Goal: Communication & Community: Answer question/provide support

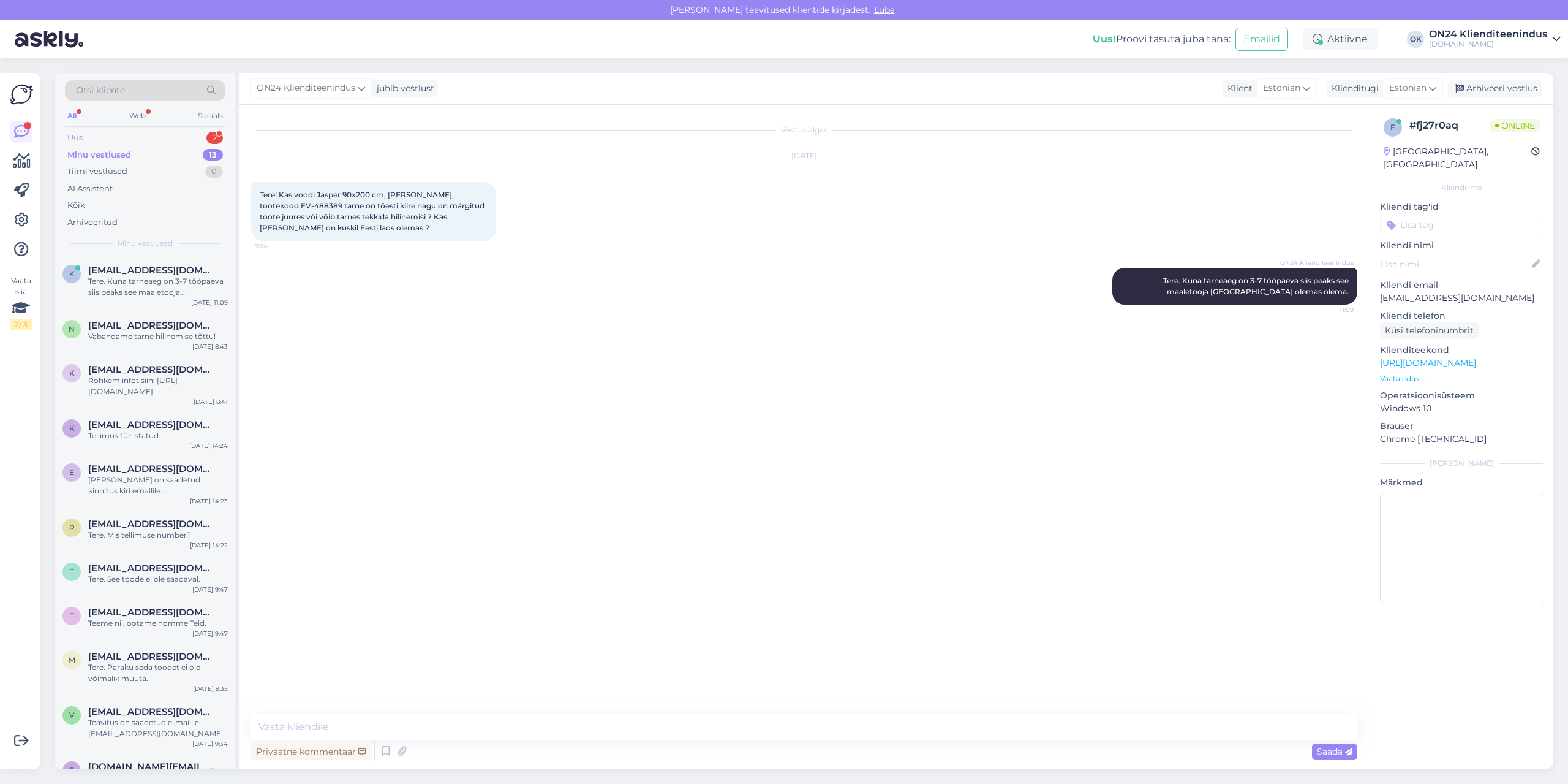
click at [115, 135] on div "Uus 2" at bounding box center [145, 138] width 160 height 17
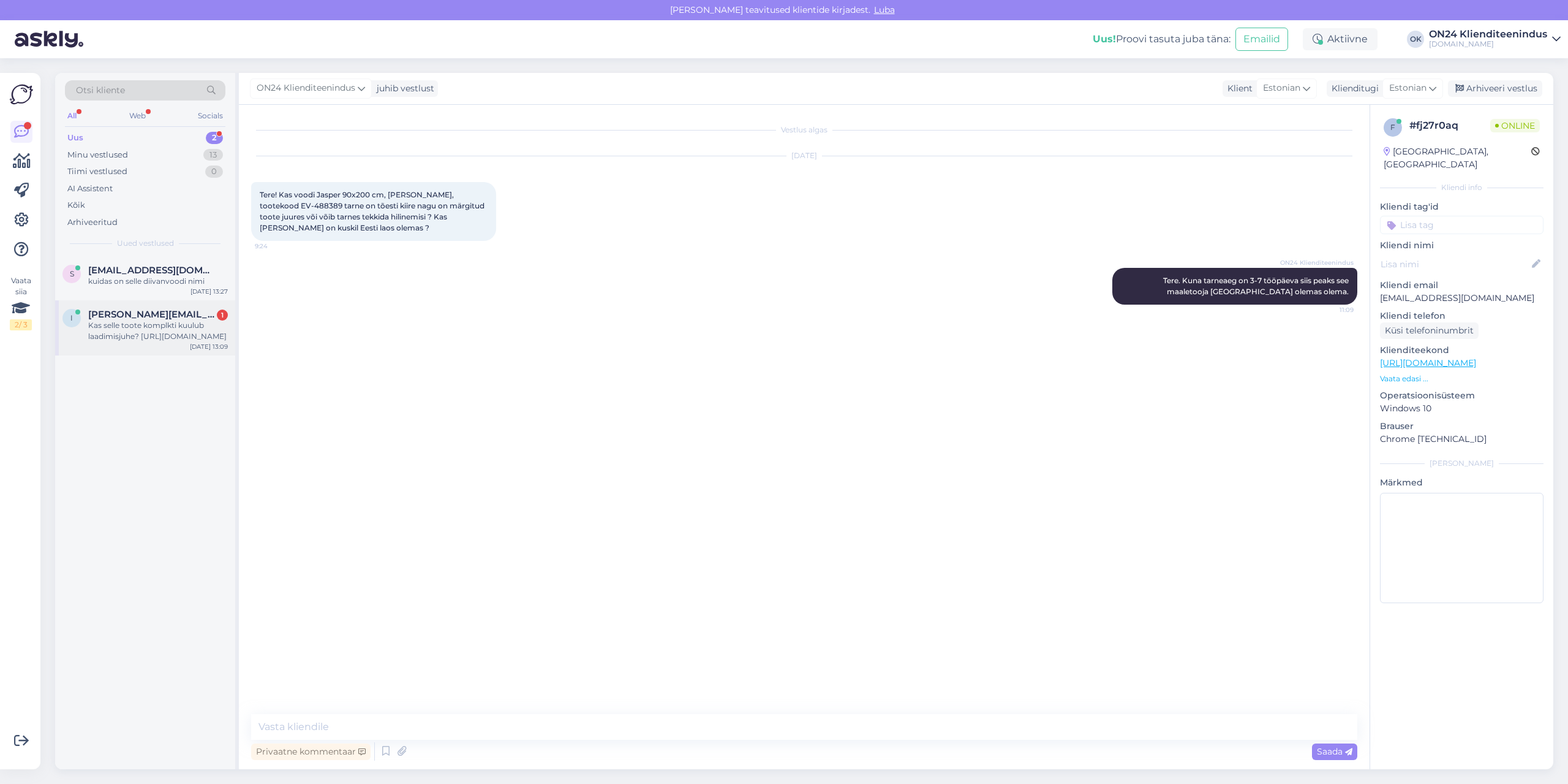
click at [119, 316] on span "[PERSON_NAME][EMAIL_ADDRESS][DOMAIN_NAME]" at bounding box center [152, 314] width 127 height 11
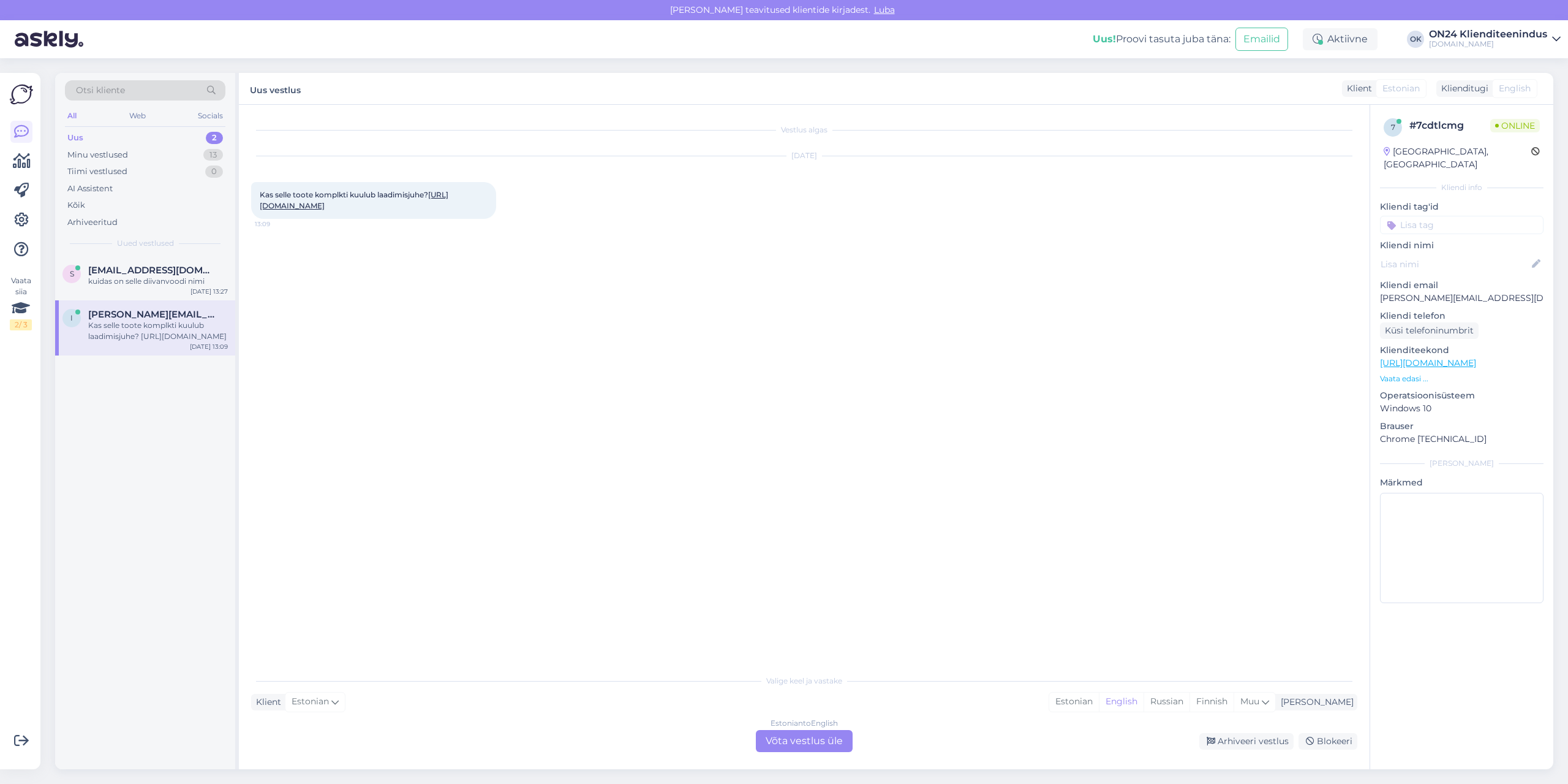
click at [293, 210] on link "[URL][DOMAIN_NAME]" at bounding box center [354, 200] width 188 height 20
click at [1099, 696] on div "Estonian" at bounding box center [1073, 702] width 50 height 19
click at [810, 737] on div "Estonian to Estonian Võta vestlus üle" at bounding box center [804, 741] width 97 height 22
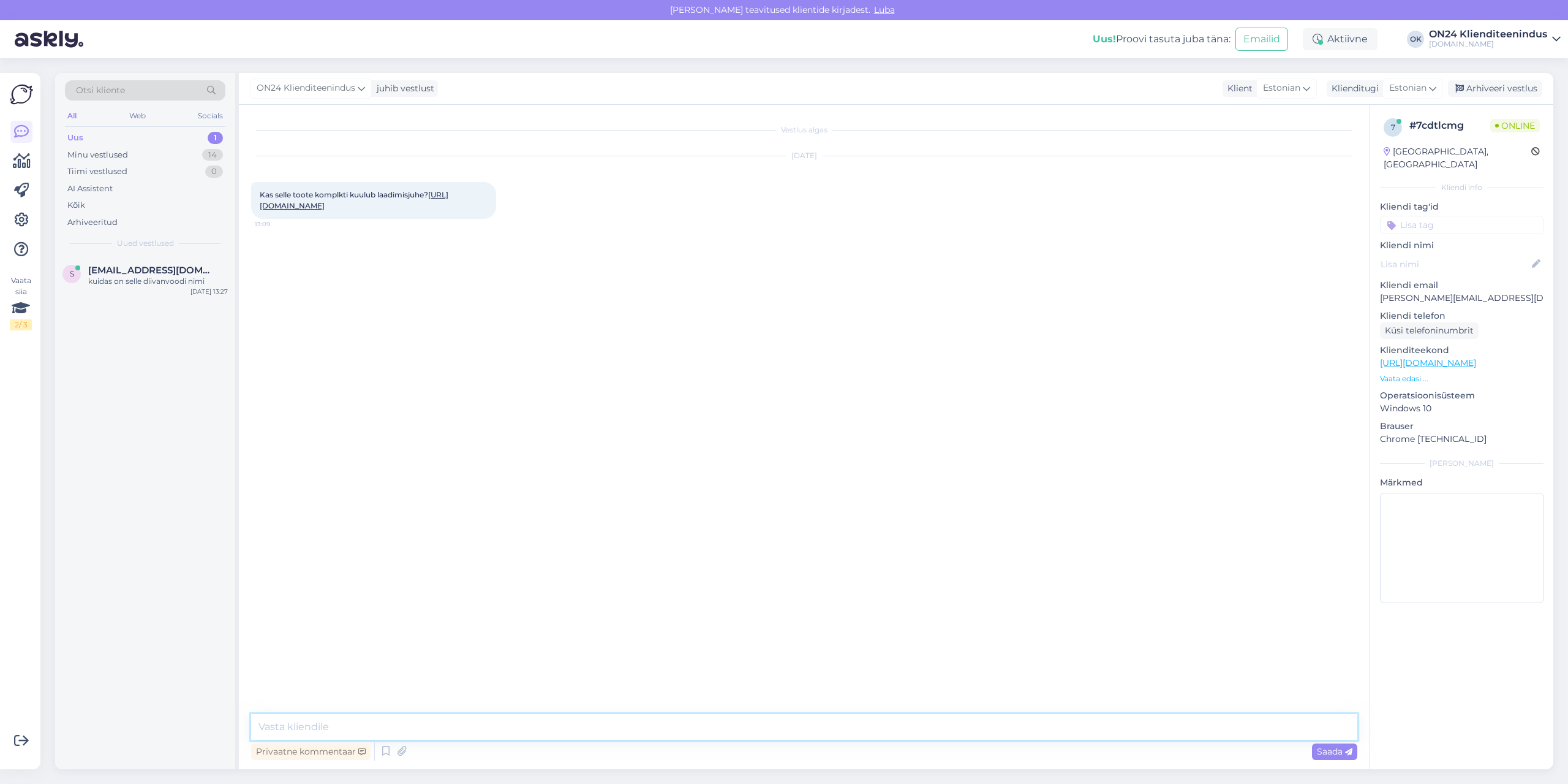
click at [801, 736] on textarea at bounding box center [804, 727] width 1106 height 26
type textarea "Tere. [PERSON_NAME] [PERSON_NAME] teada."
click at [127, 284] on div "kuidas on selle diivanvoodi nimi" at bounding box center [158, 281] width 139 height 11
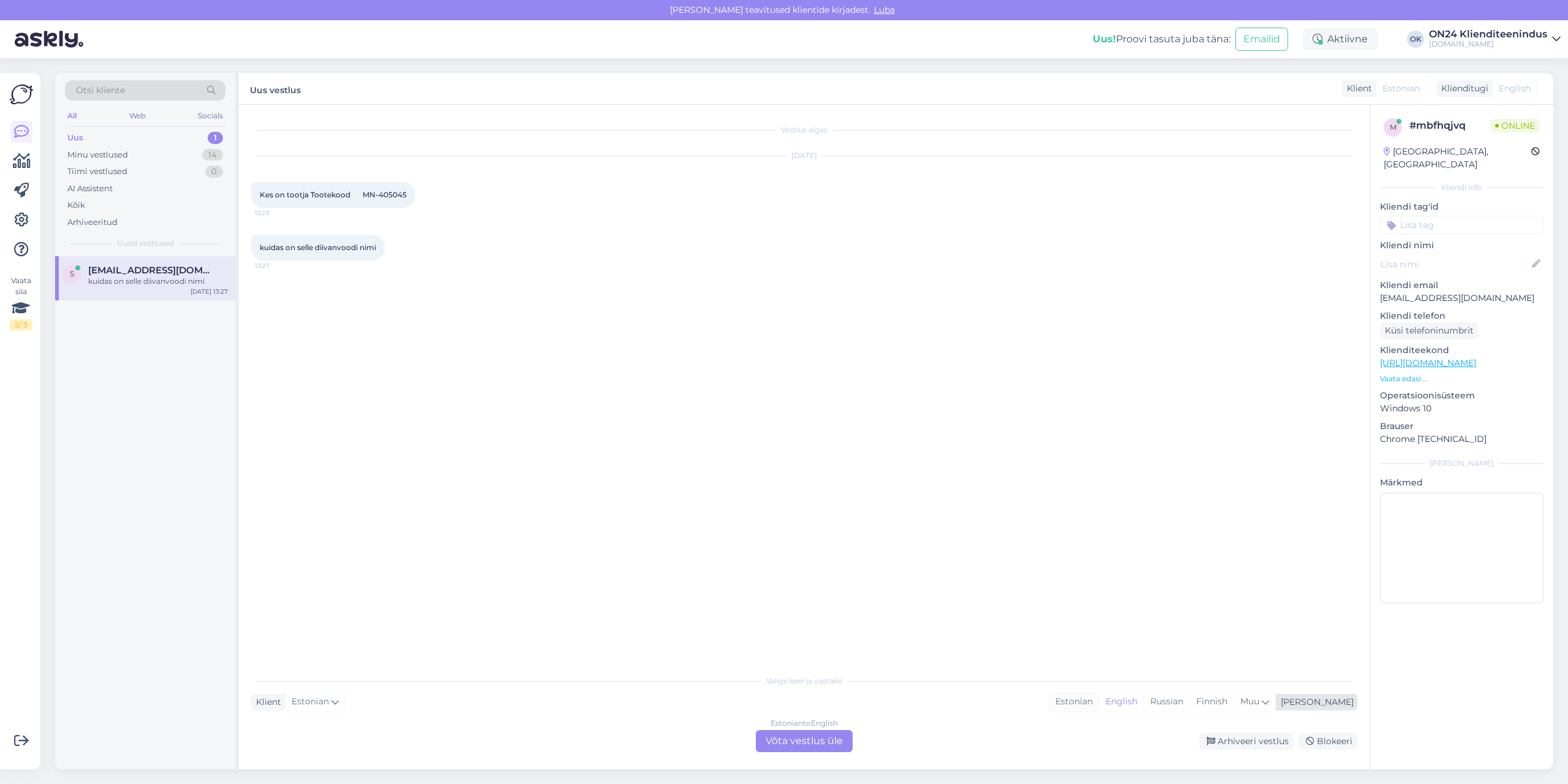
click at [1099, 705] on div "Estonian" at bounding box center [1073, 702] width 50 height 19
click at [393, 192] on span "Kes on tootja Tootekood MN-405045" at bounding box center [333, 194] width 147 height 9
copy div "405045 13:23"
click at [1099, 706] on div "Estonian" at bounding box center [1073, 702] width 50 height 19
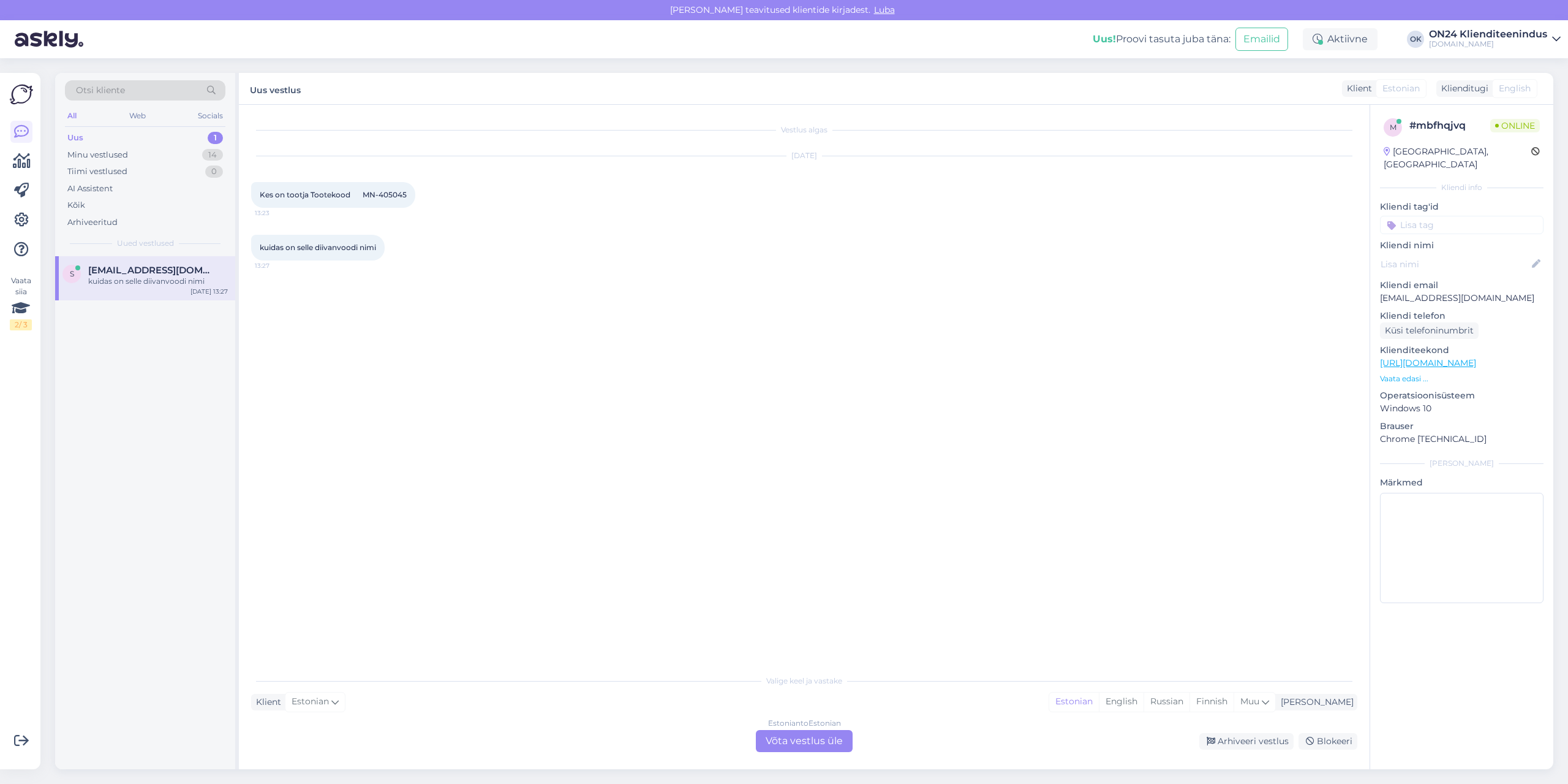
click at [840, 735] on div "Estonian to Estonian Võta vestlus üle" at bounding box center [804, 741] width 97 height 22
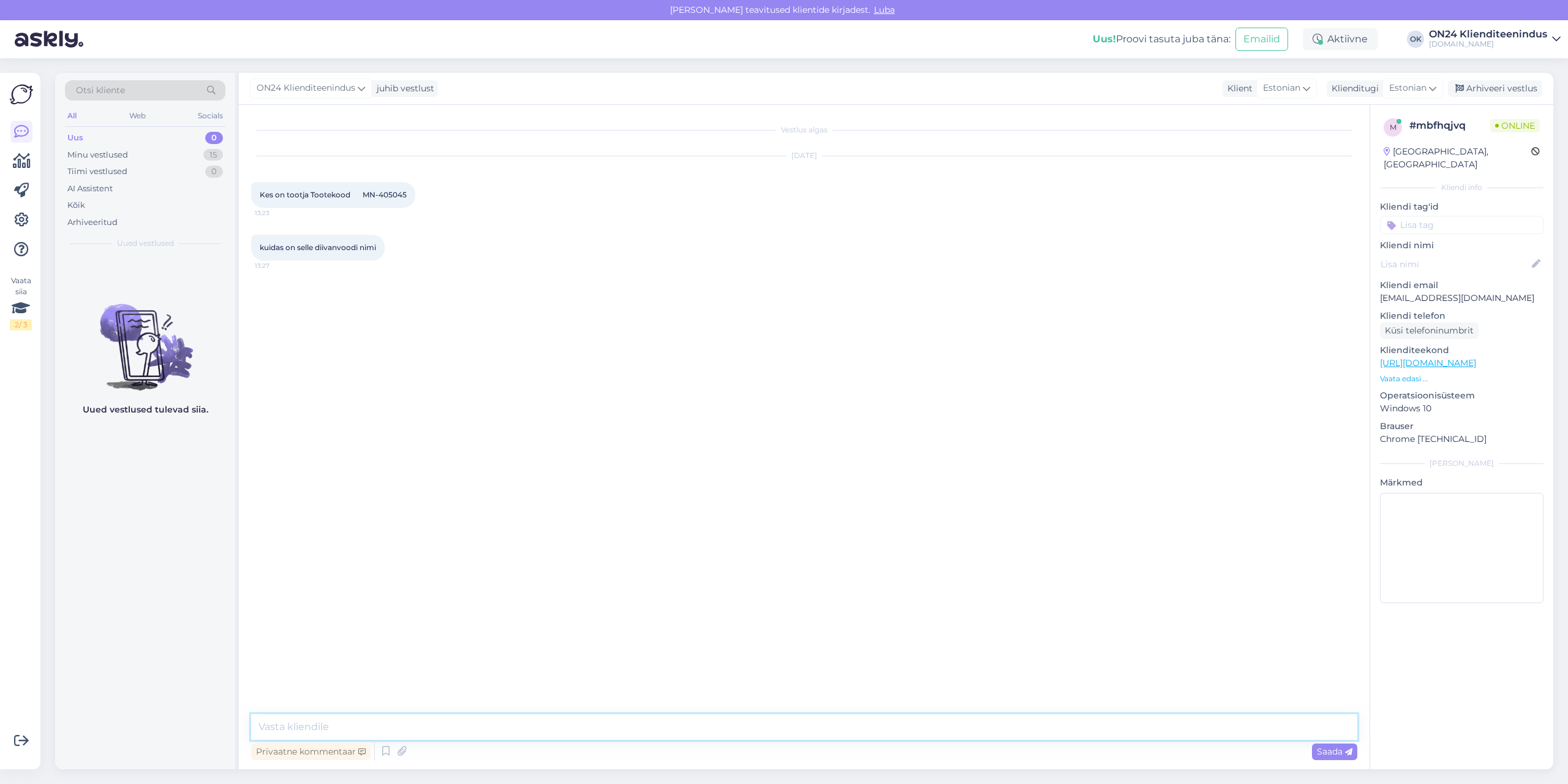
click at [743, 730] on textarea at bounding box center [804, 727] width 1106 height 26
type textarea "Tere. See on toodetud Poolas. Paraku kolmandate isikute andmeid ei tohi me edas…"
click at [139, 155] on div "Minu vestlused 15" at bounding box center [145, 155] width 160 height 17
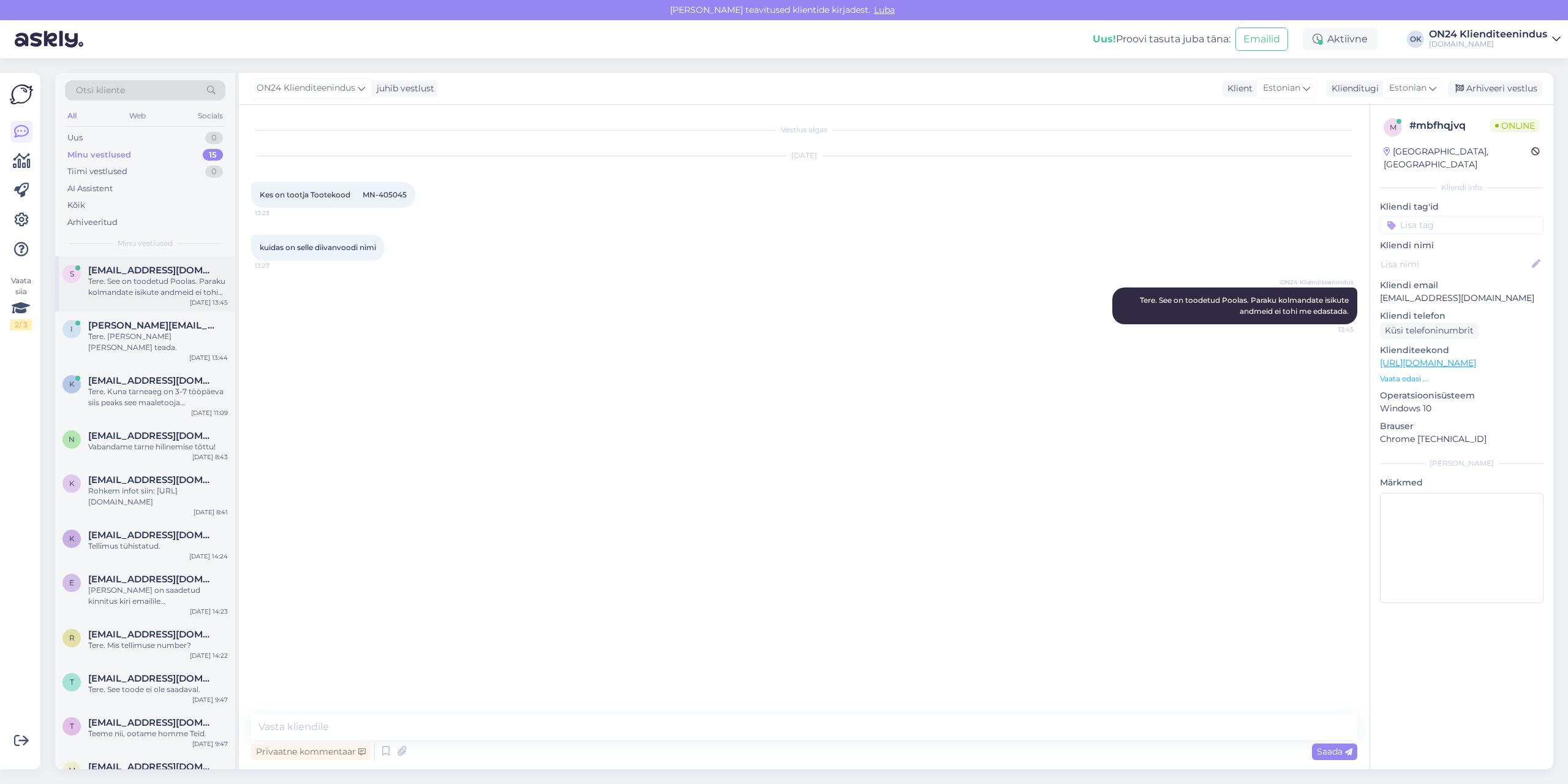
click at [139, 293] on div "Tere. See on toodetud Poolas. Paraku kolmandate isikute andmeid ei tohi me edas…" at bounding box center [158, 286] width 139 height 22
click at [143, 329] on div "[PERSON_NAME][EMAIL_ADDRESS][DOMAIN_NAME]" at bounding box center [158, 325] width 139 height 11
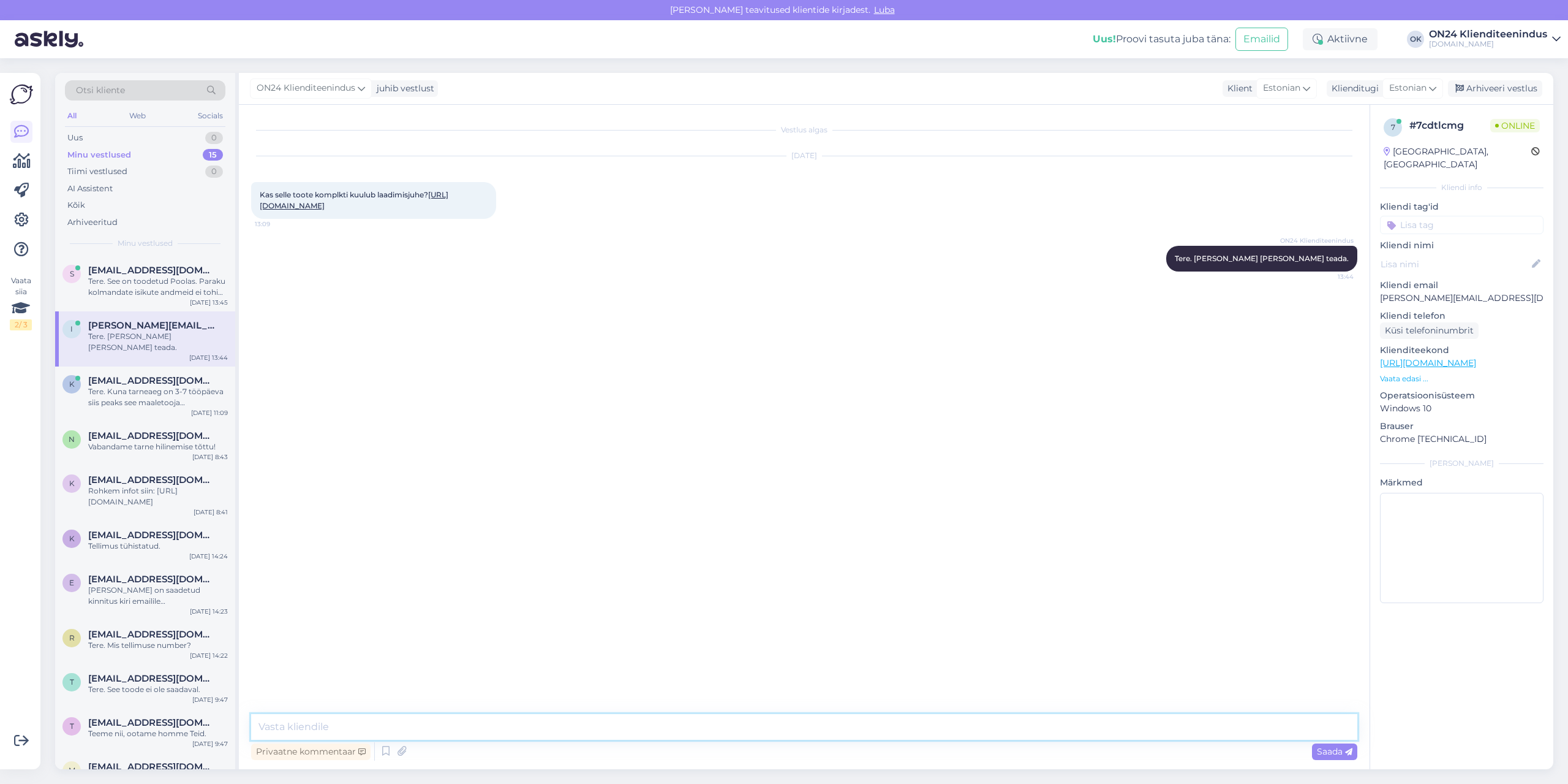
click at [371, 724] on textarea at bounding box center [804, 727] width 1106 height 26
type textarea "Jah kuulub."
